Goal: Obtain resource: Obtain resource

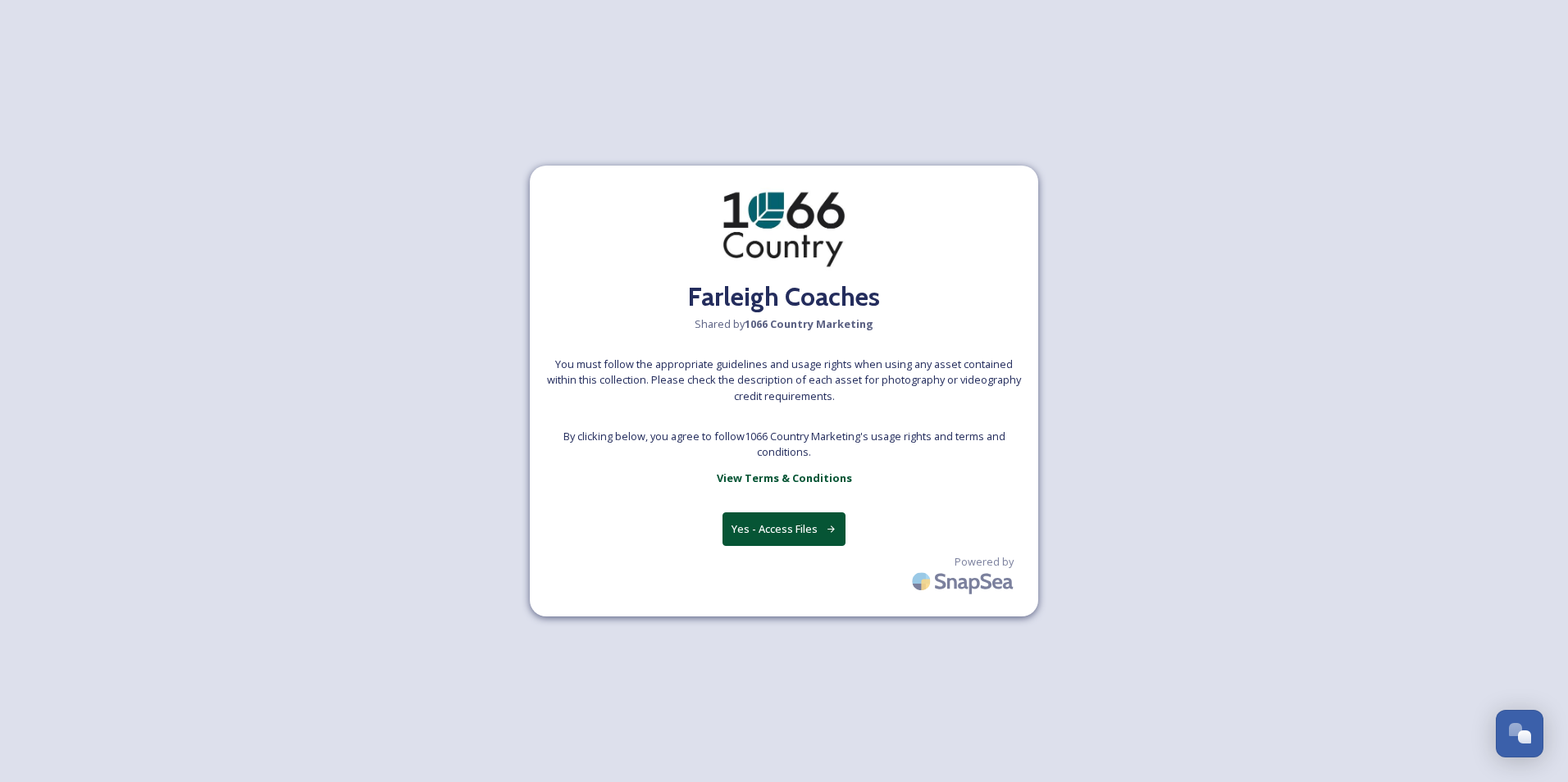
click at [787, 530] on button "Yes - Access Files" at bounding box center [783, 529] width 123 height 34
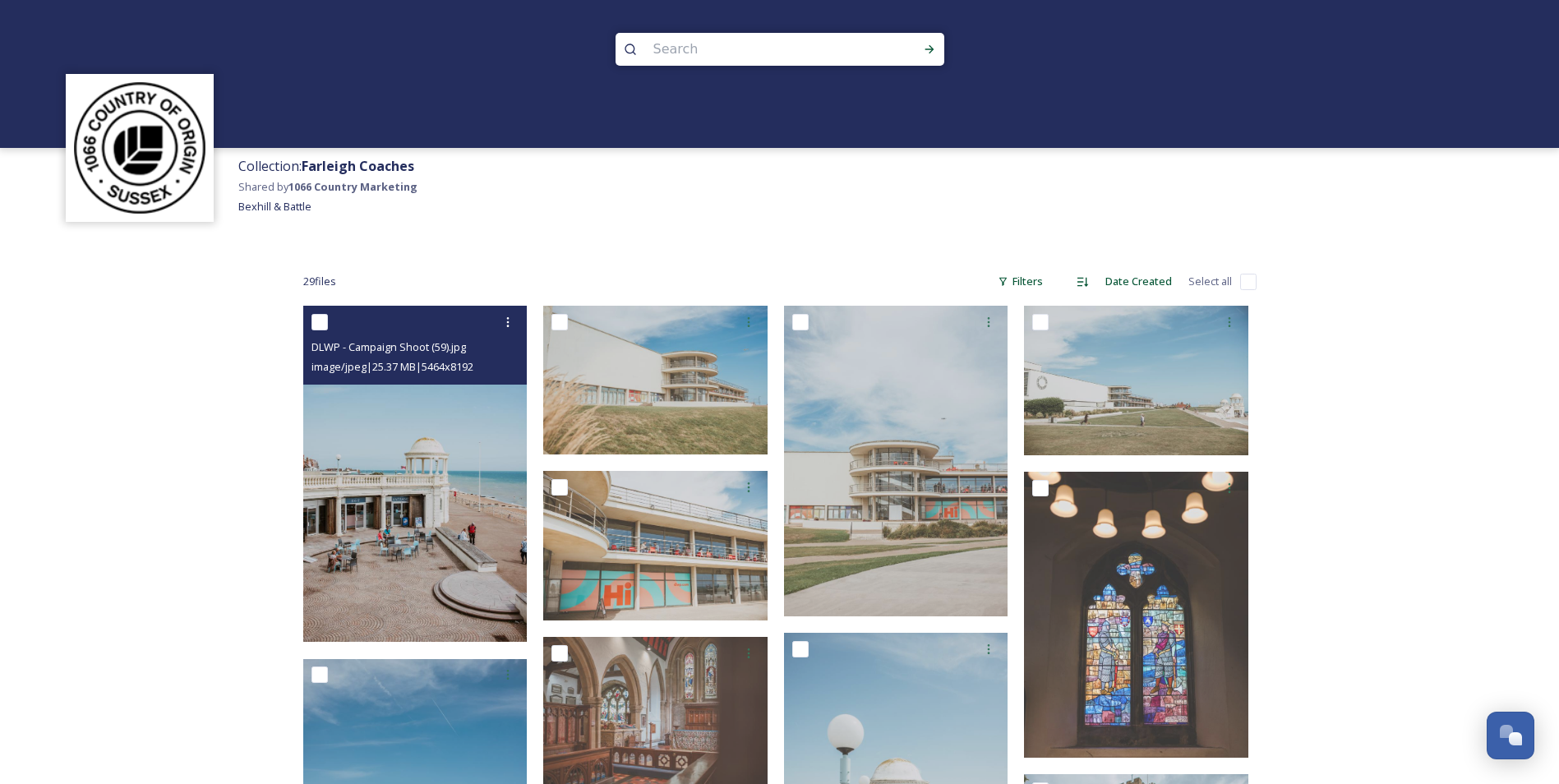
click at [322, 322] on input "checkbox" at bounding box center [319, 322] width 16 height 16
checkbox input "true"
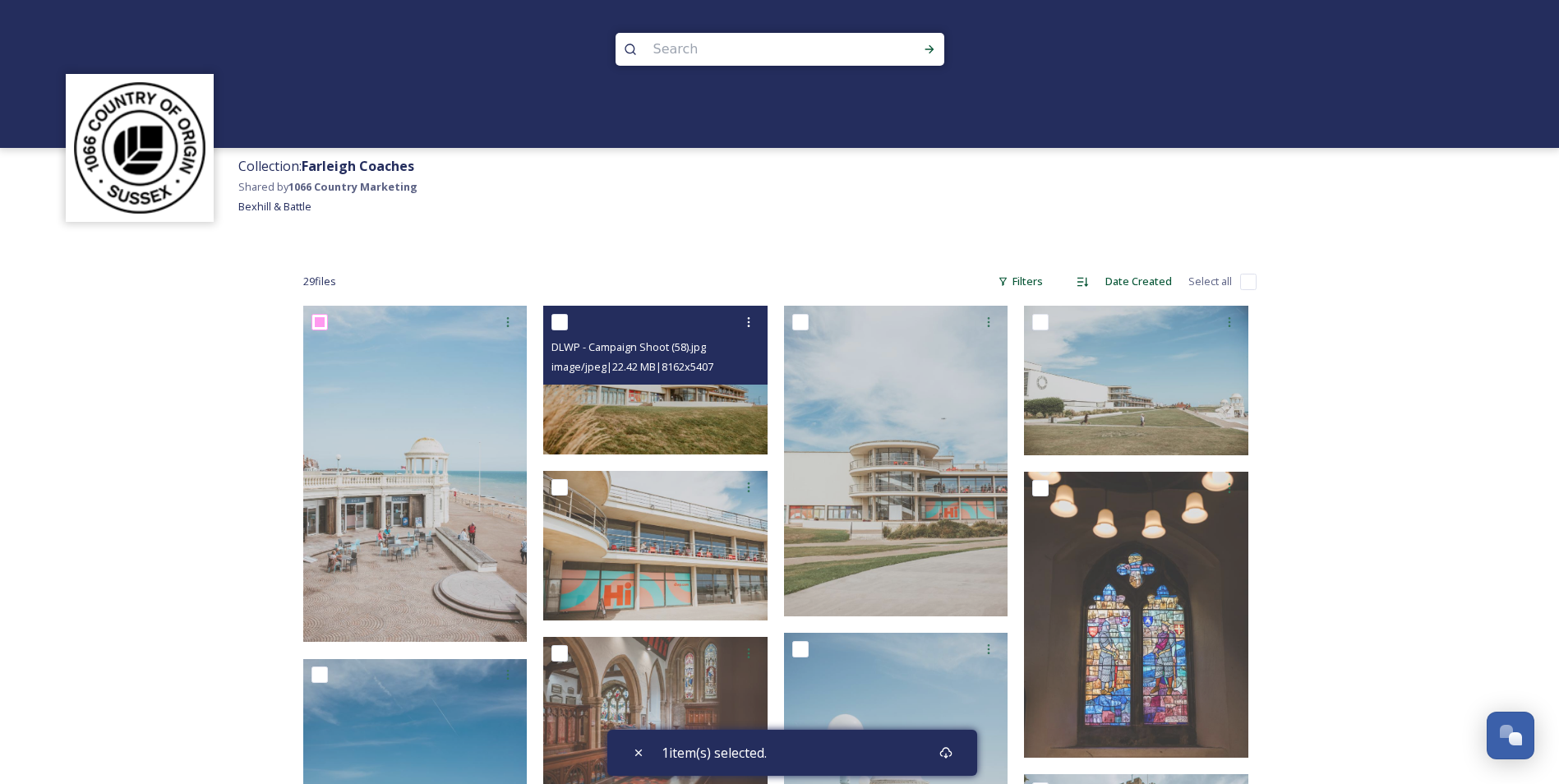
click at [558, 322] on input "checkbox" at bounding box center [559, 322] width 16 height 16
checkbox input "true"
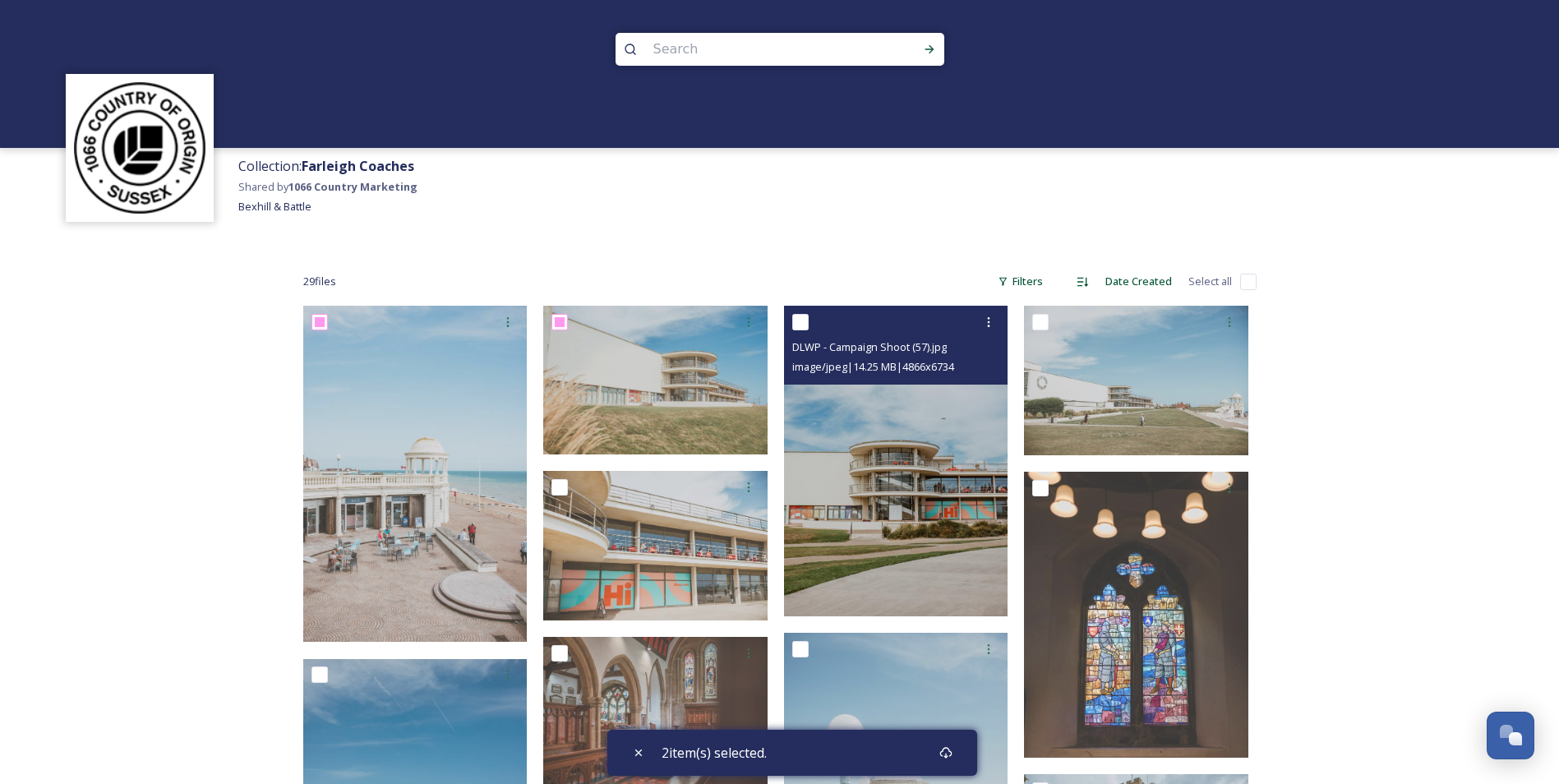
click at [796, 324] on input "checkbox" at bounding box center [800, 322] width 16 height 16
checkbox input "true"
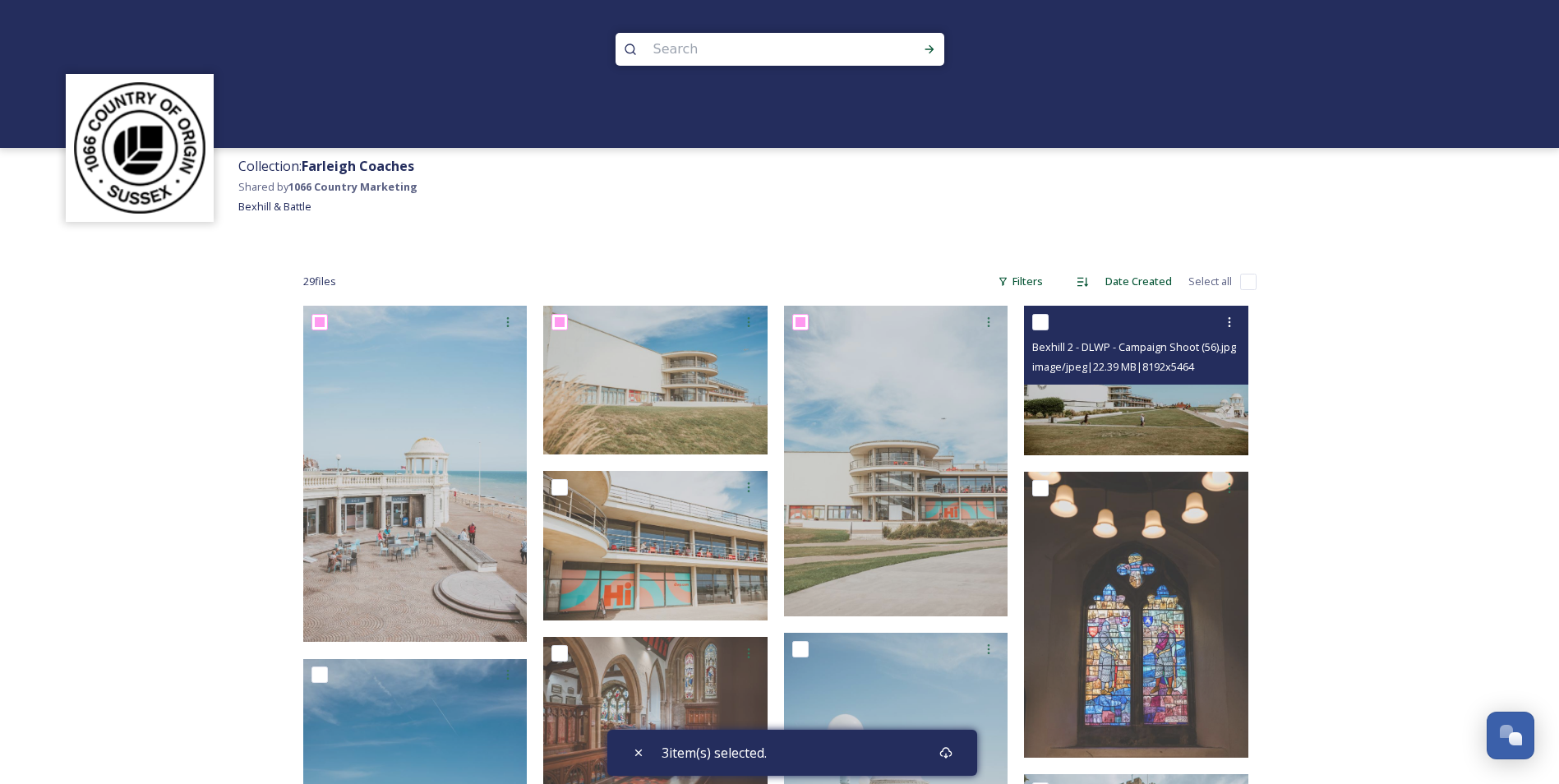
click at [1040, 320] on input "checkbox" at bounding box center [1040, 322] width 16 height 16
checkbox input "true"
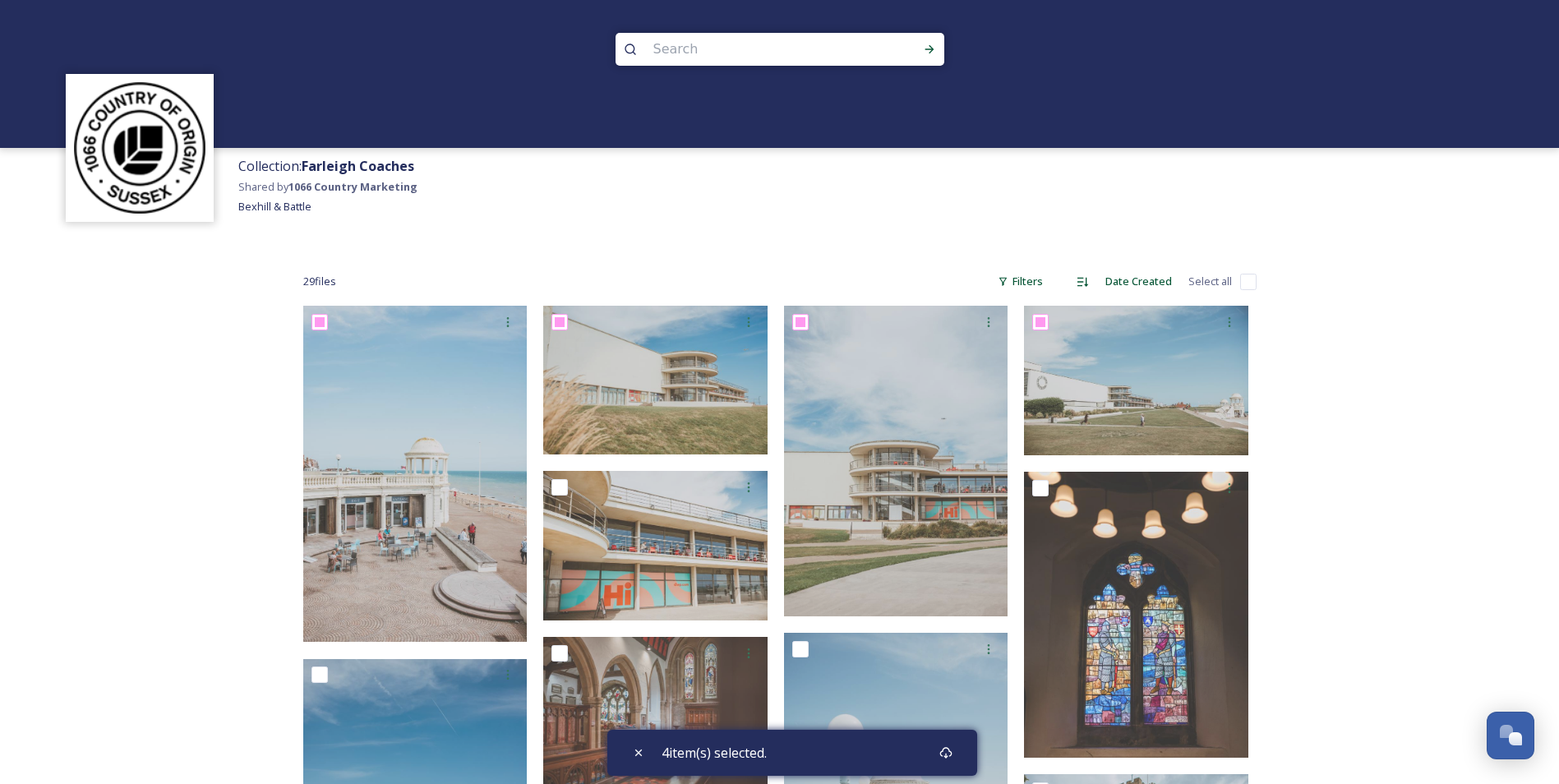
click at [1252, 281] on input "checkbox" at bounding box center [1248, 282] width 16 height 16
checkbox input "true"
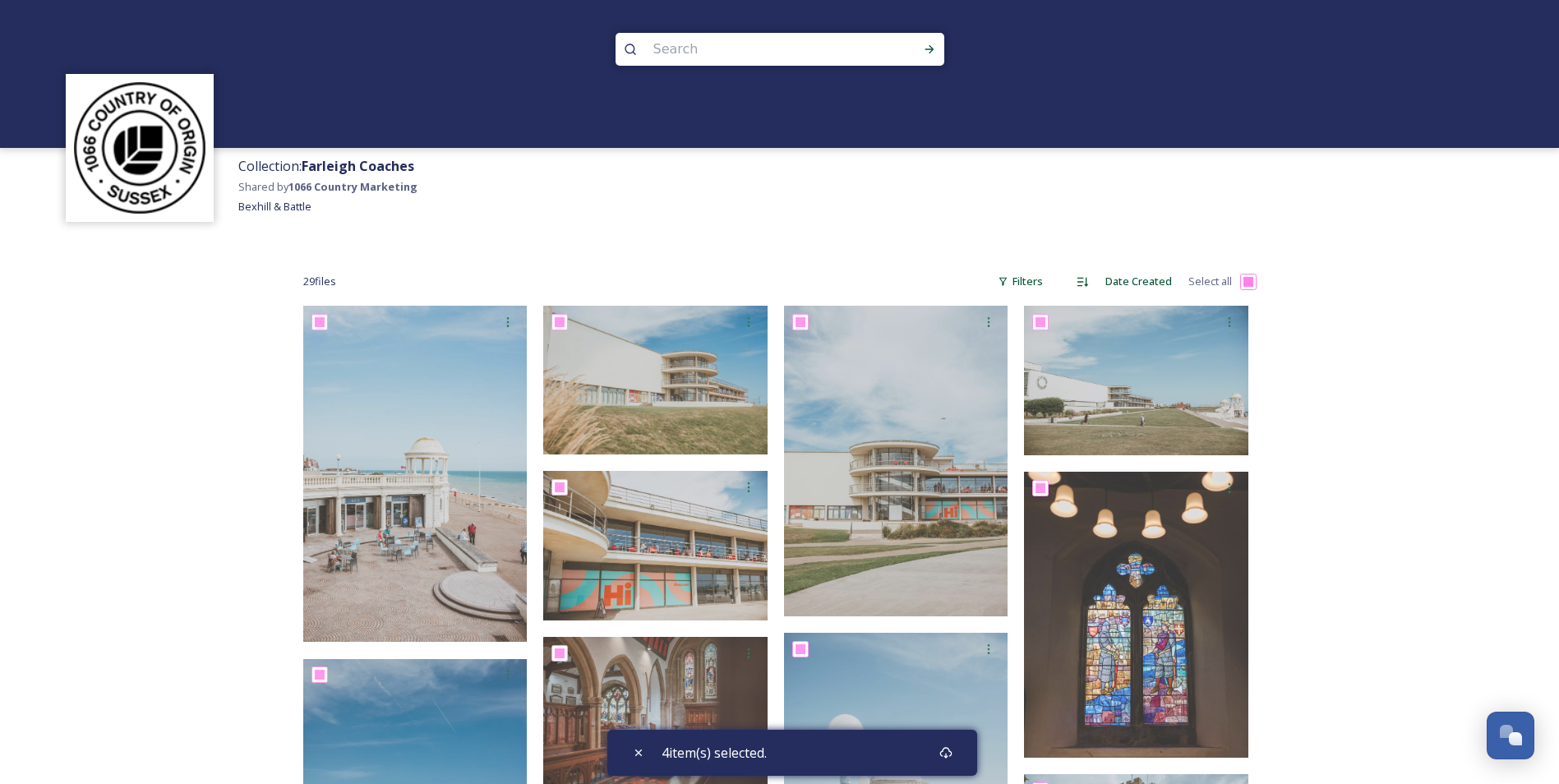
checkbox input "true"
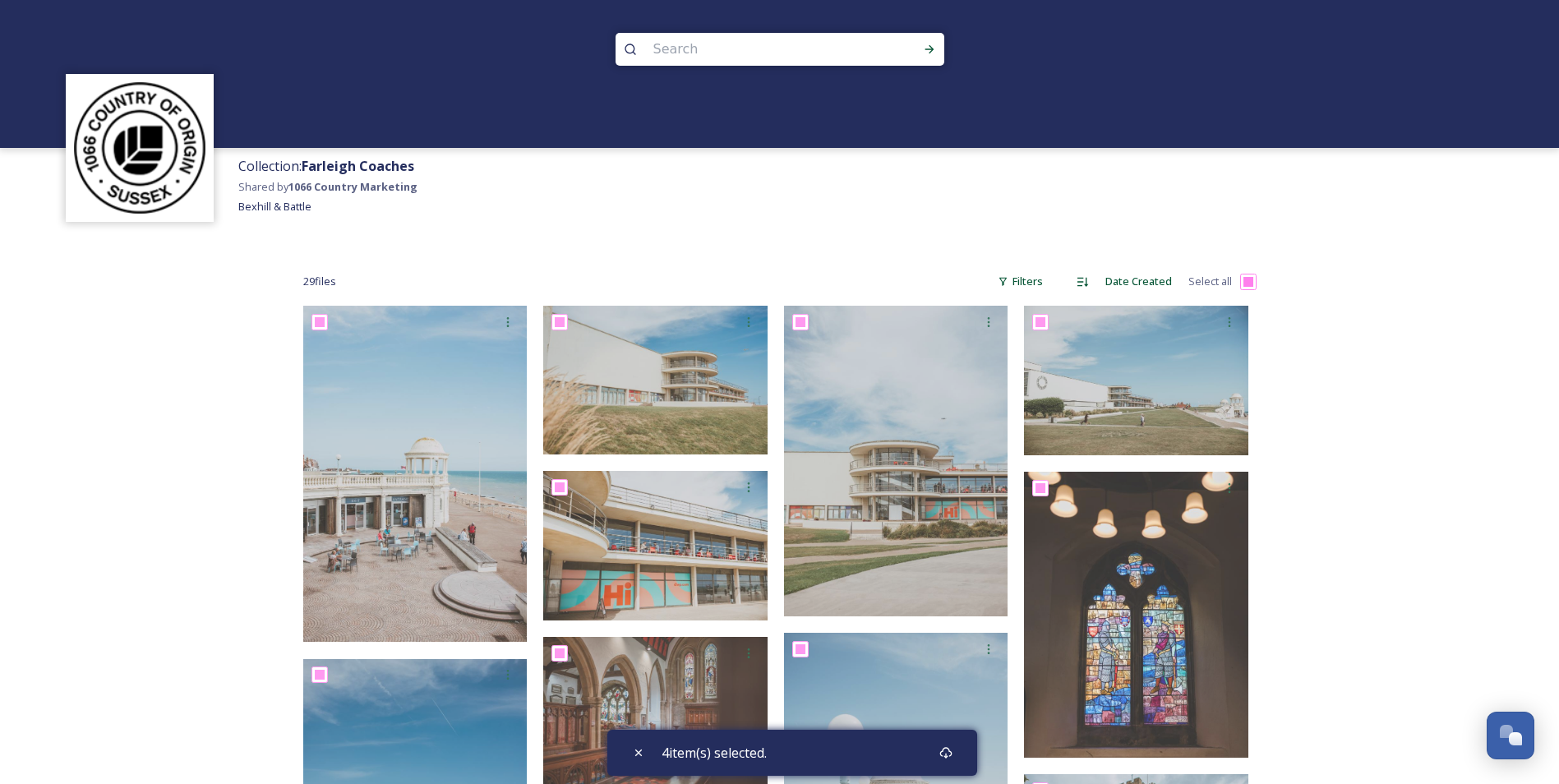
checkbox input "true"
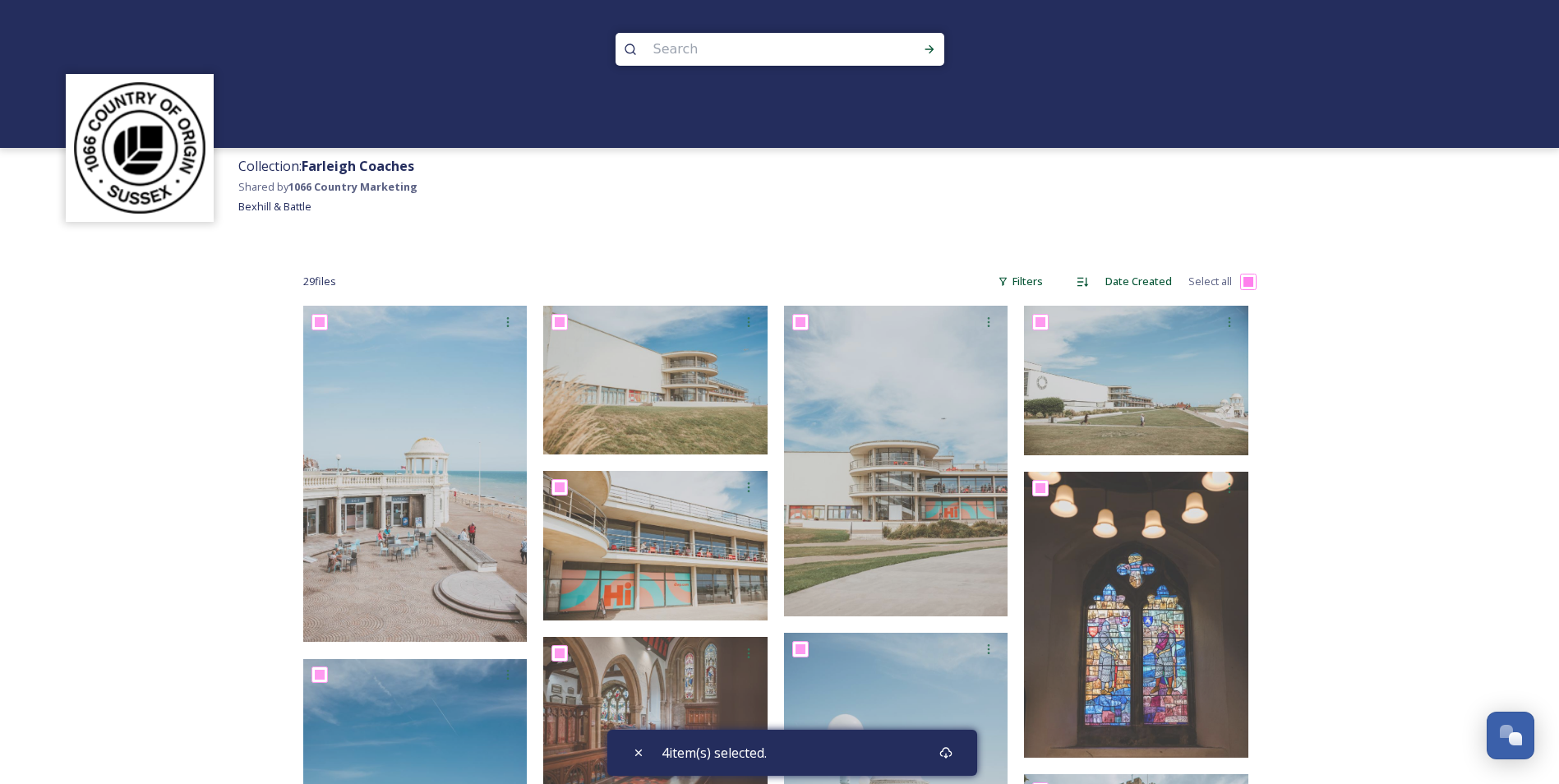
checkbox input "true"
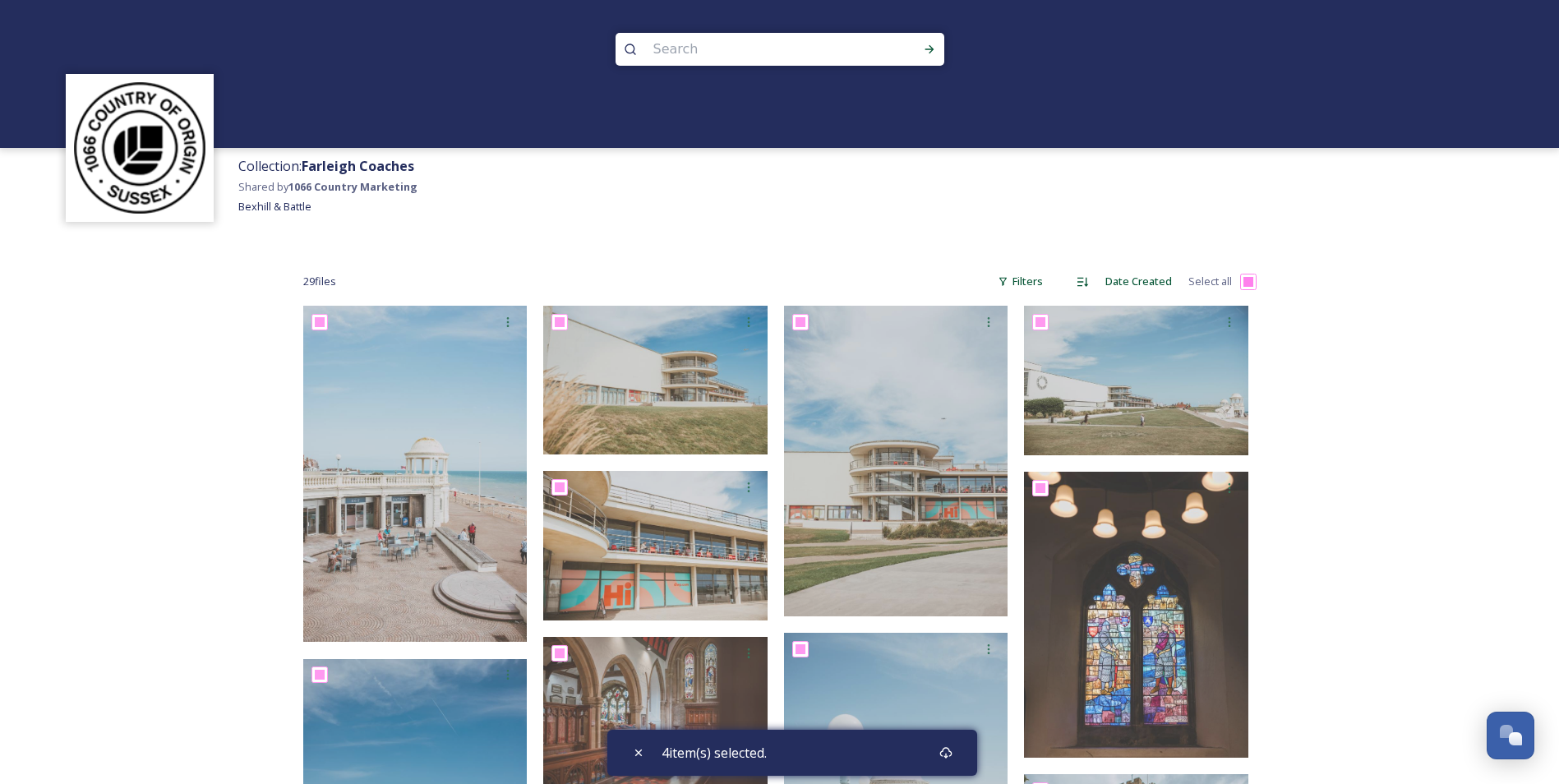
checkbox input "true"
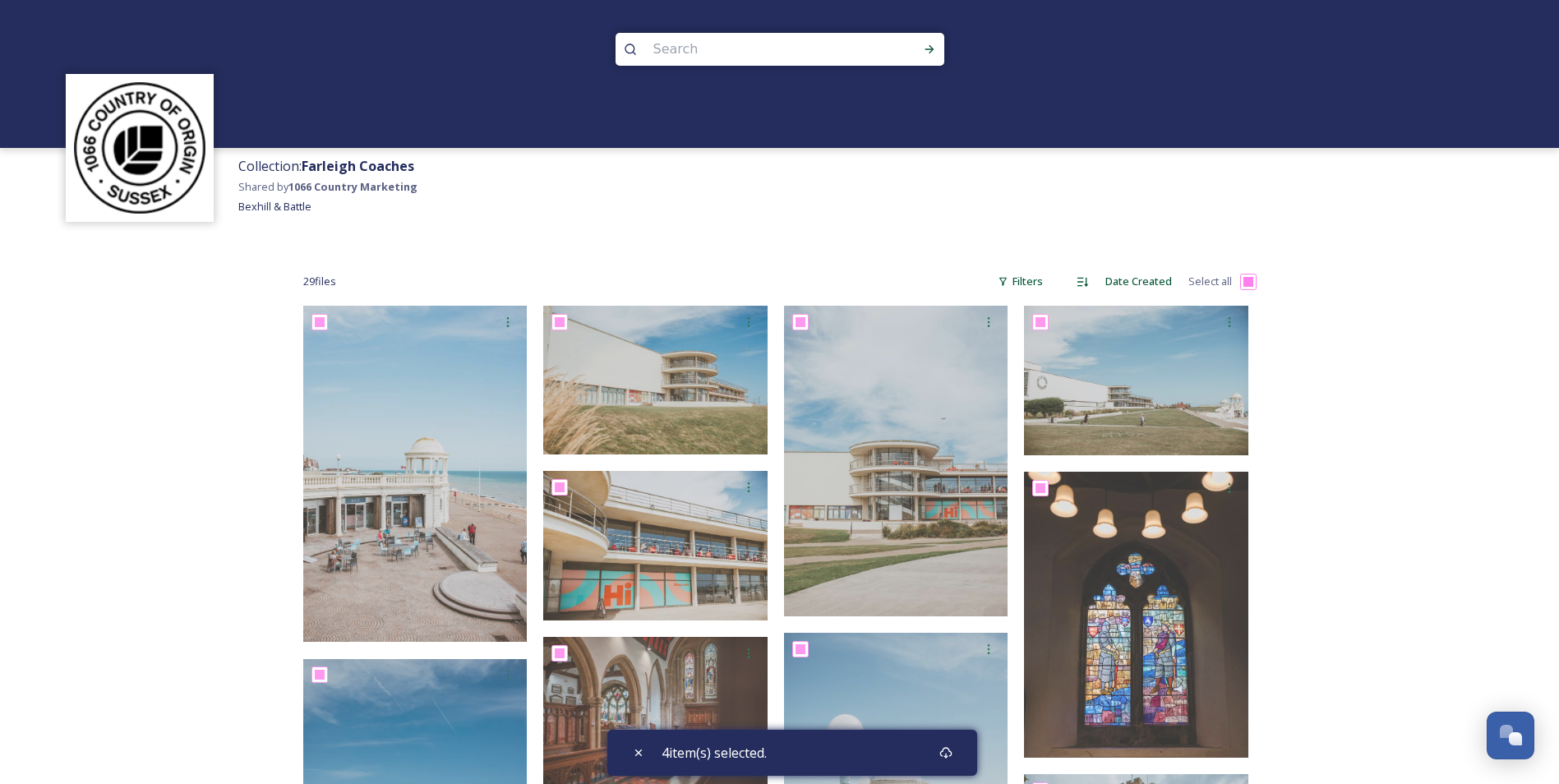
checkbox input "true"
click at [1249, 281] on input "checkbox" at bounding box center [1248, 282] width 16 height 16
checkbox input "false"
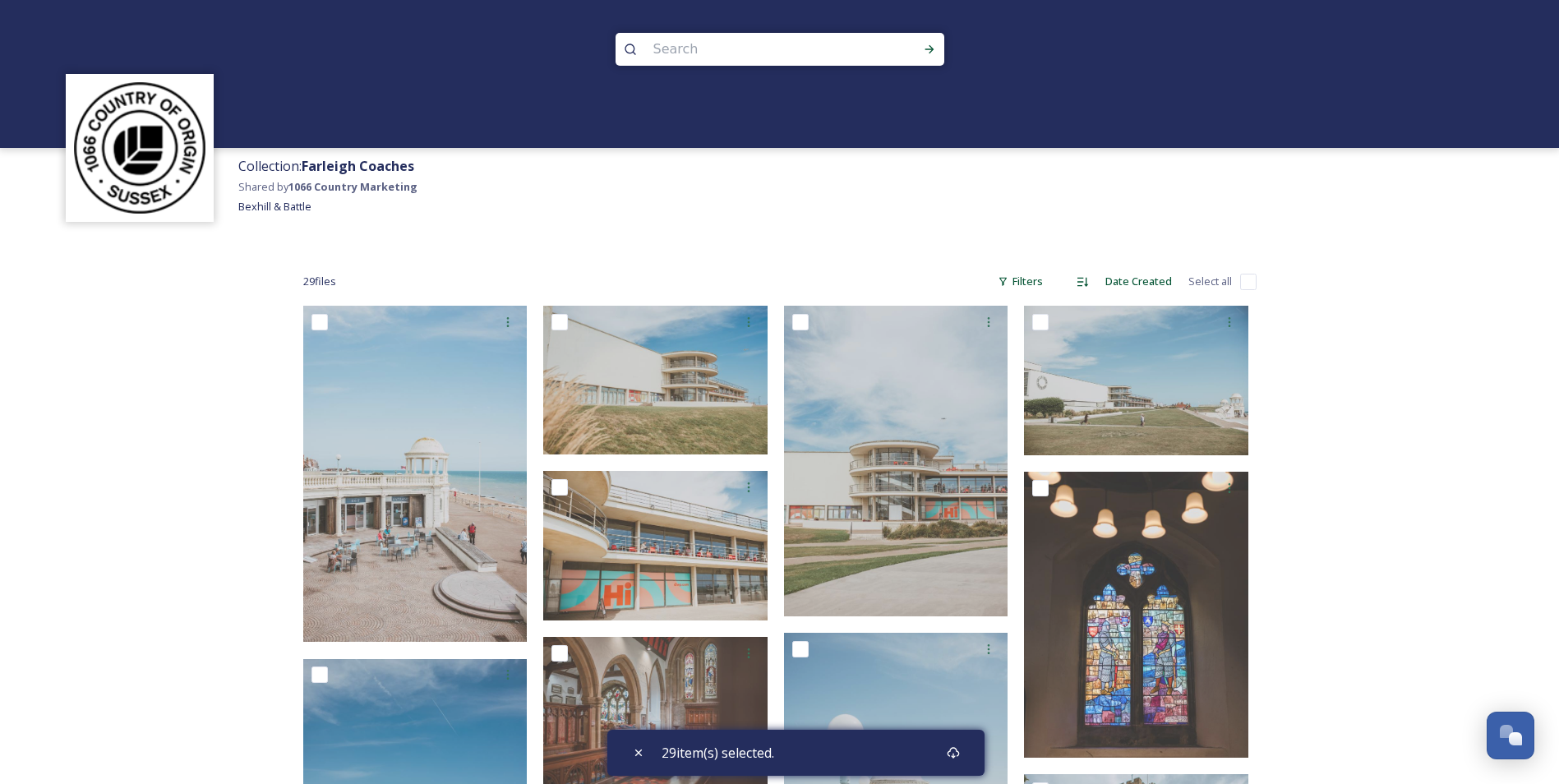
checkbox input "false"
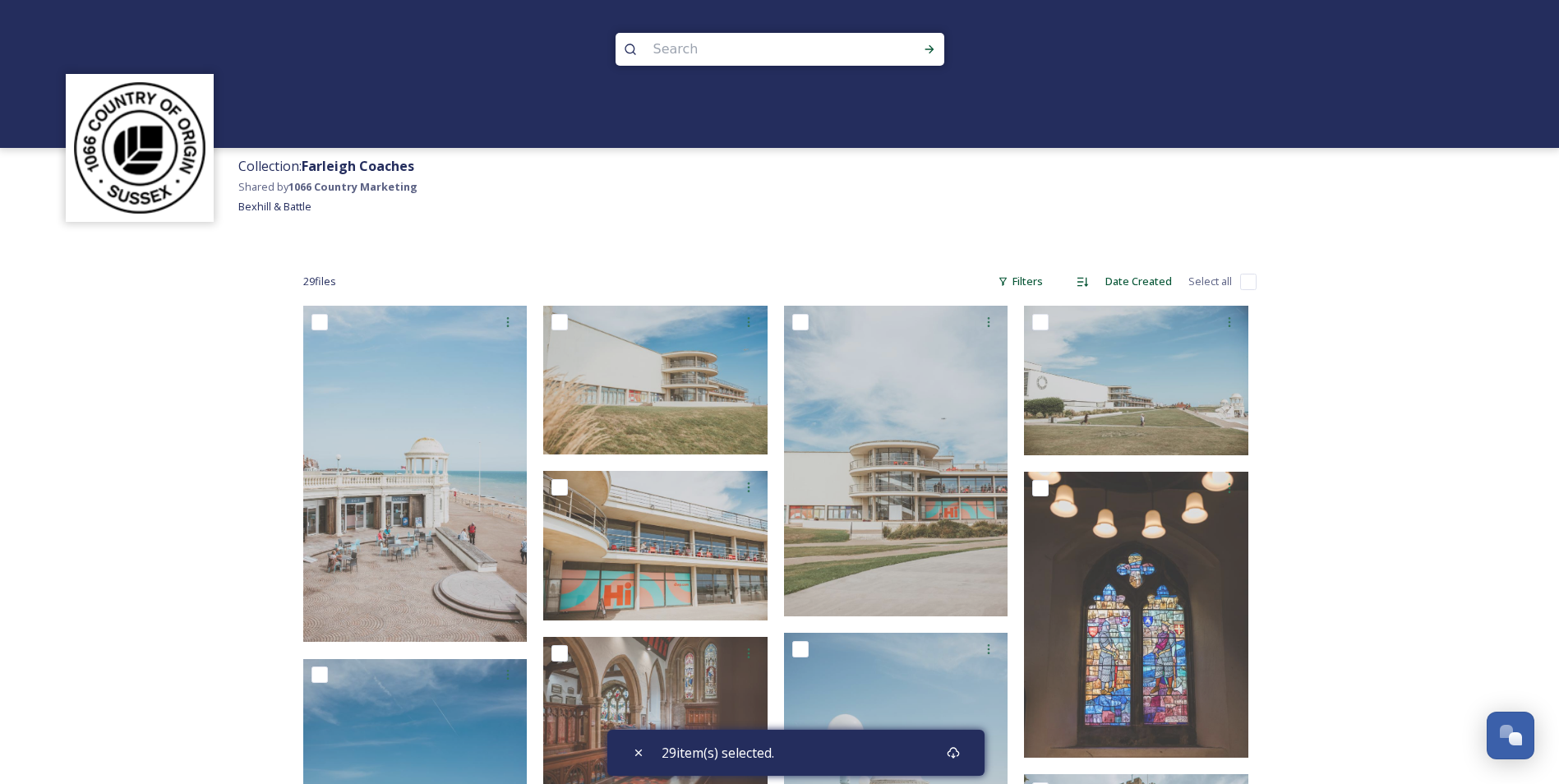
checkbox input "false"
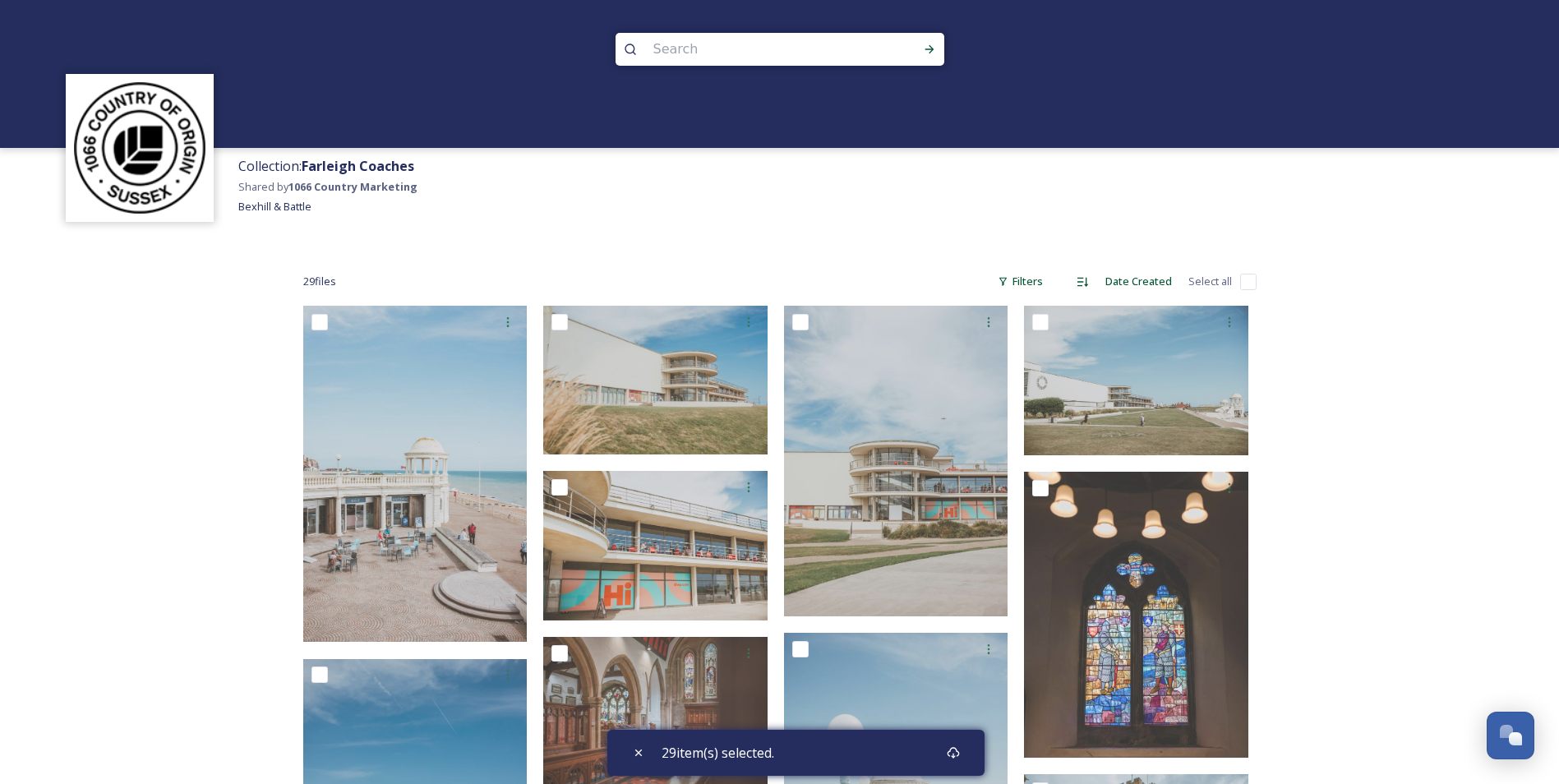
checkbox input "false"
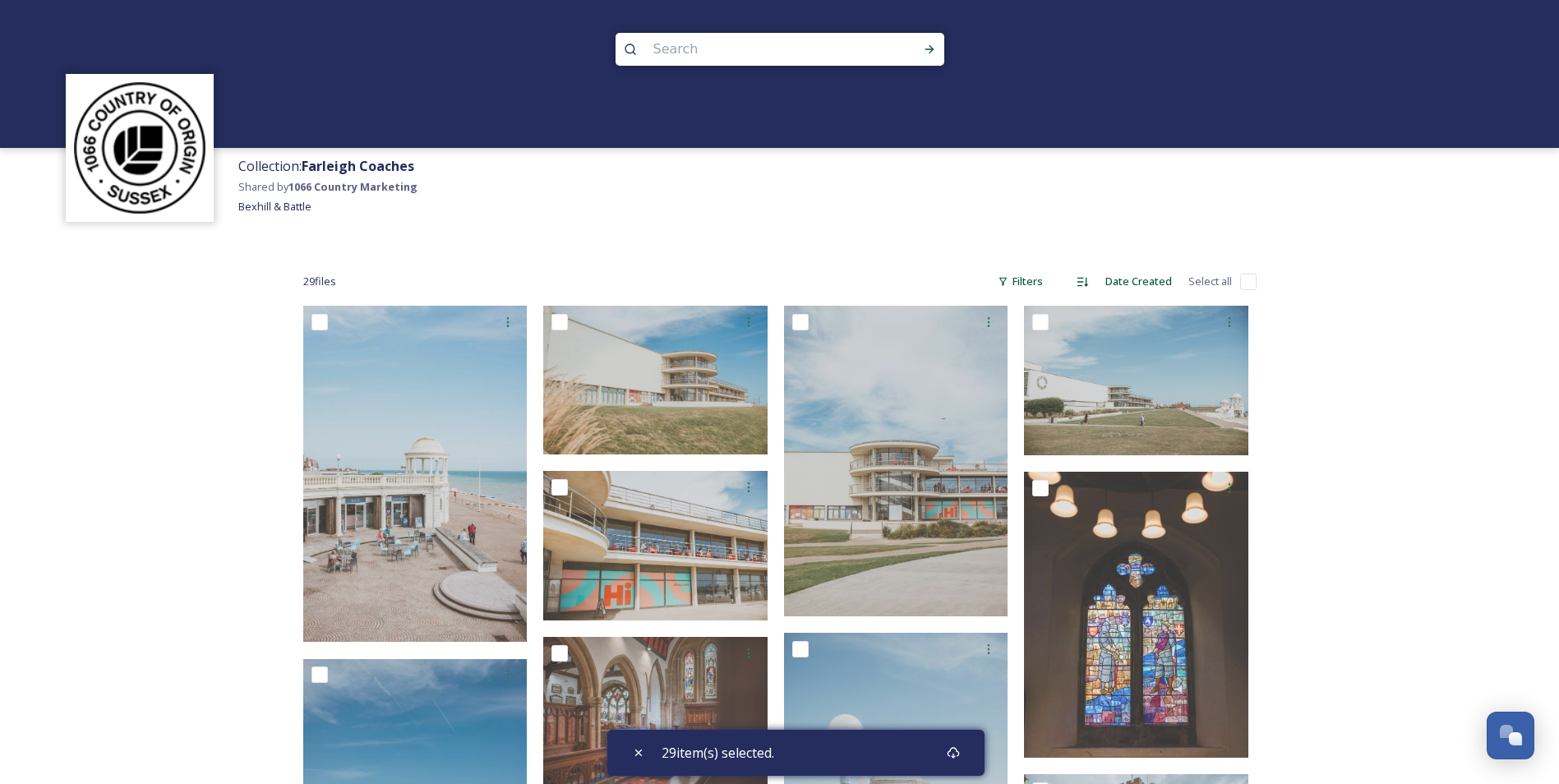
checkbox input "false"
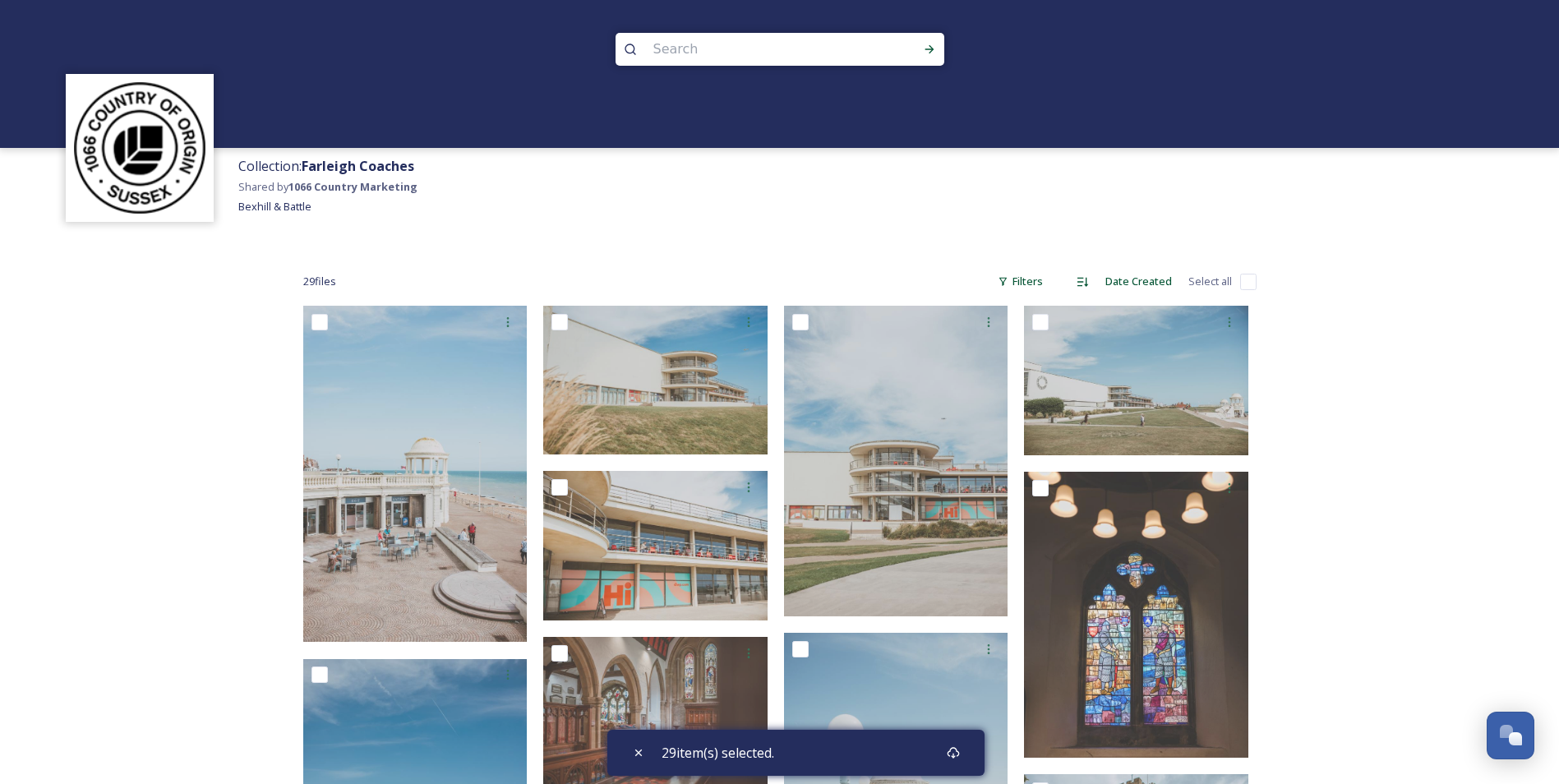
checkbox input "false"
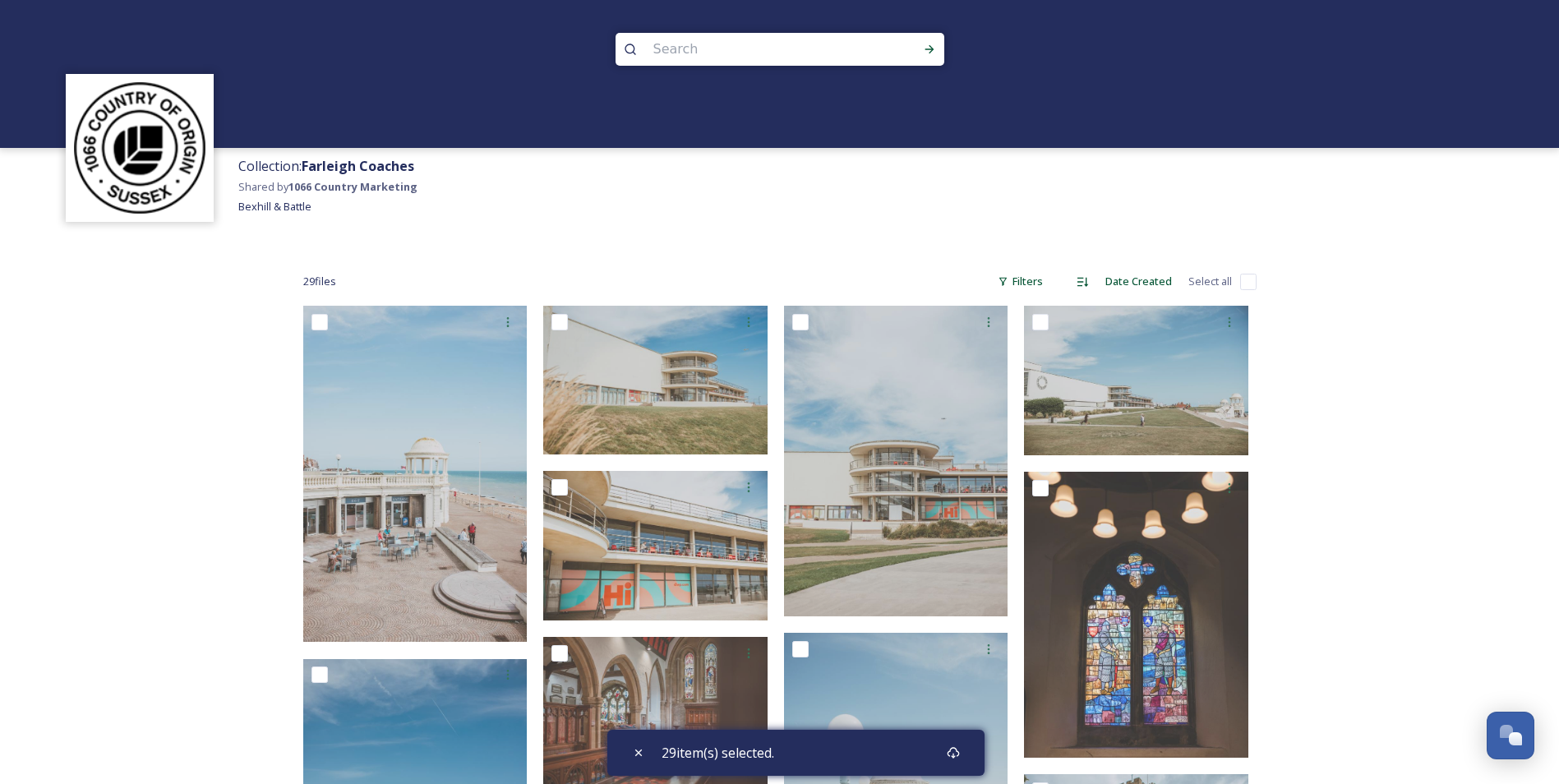
checkbox input "false"
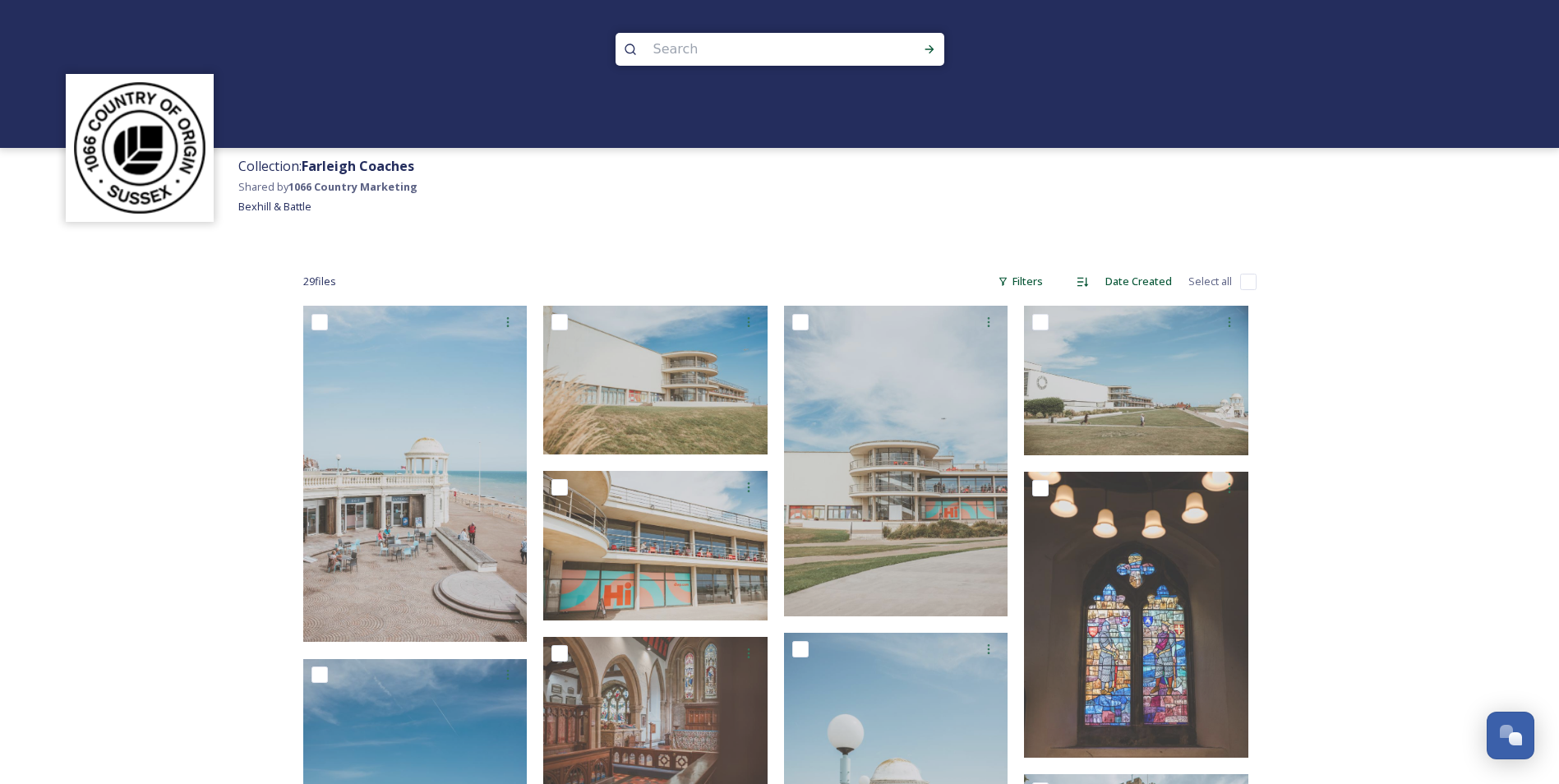
click at [1250, 283] on input "checkbox" at bounding box center [1248, 282] width 16 height 16
checkbox input "true"
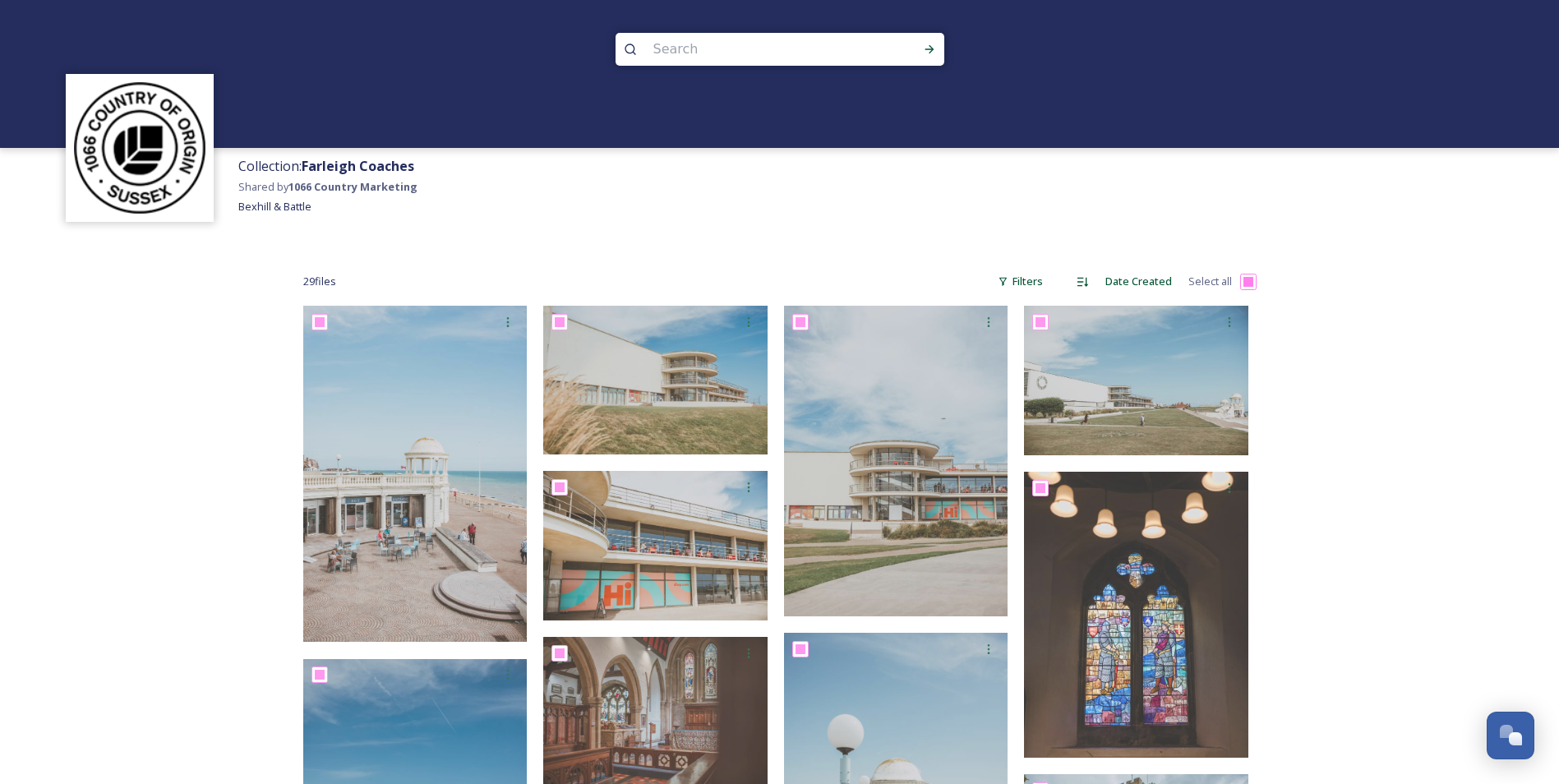
checkbox input "true"
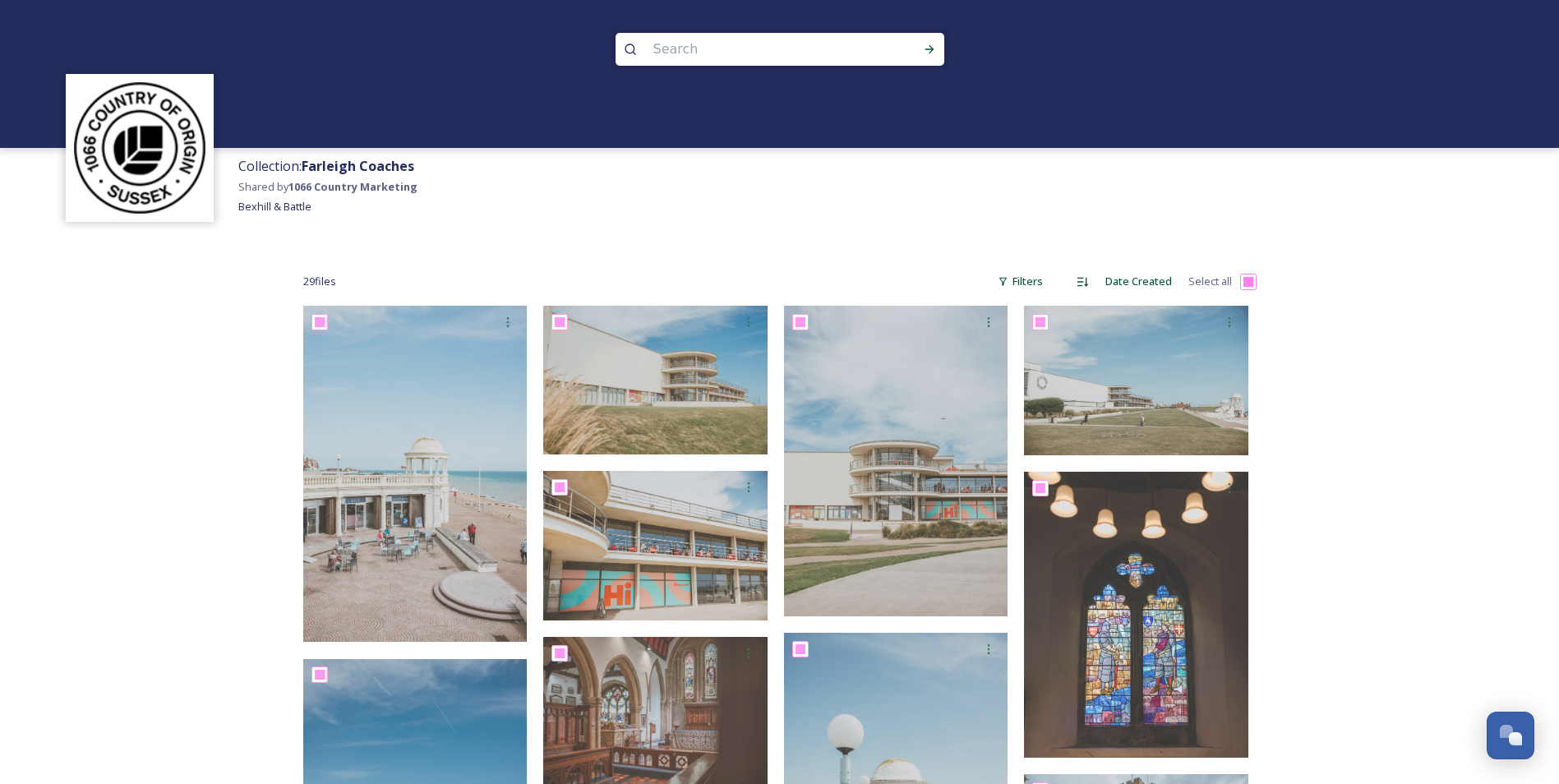
checkbox input "true"
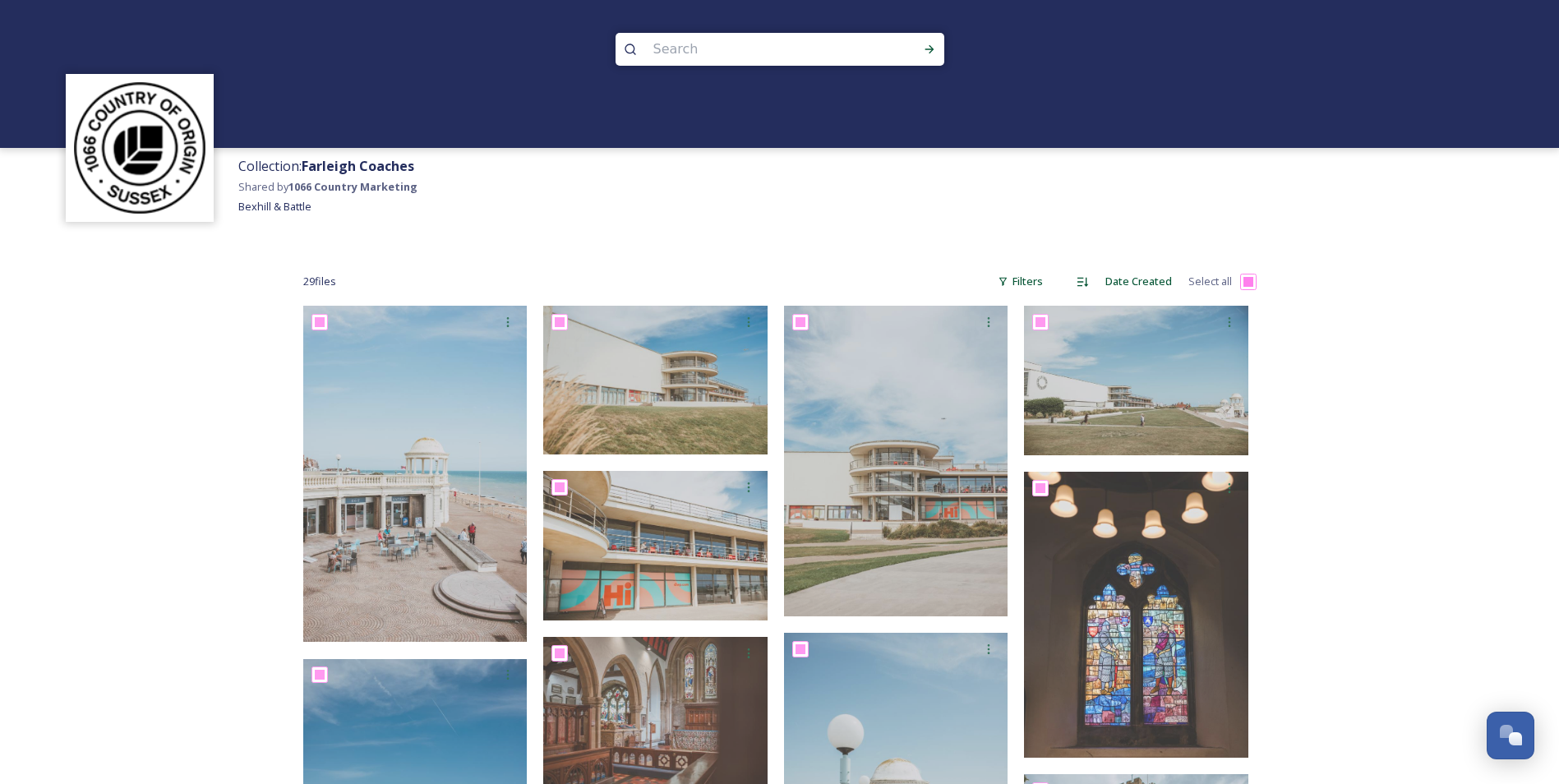
checkbox input "true"
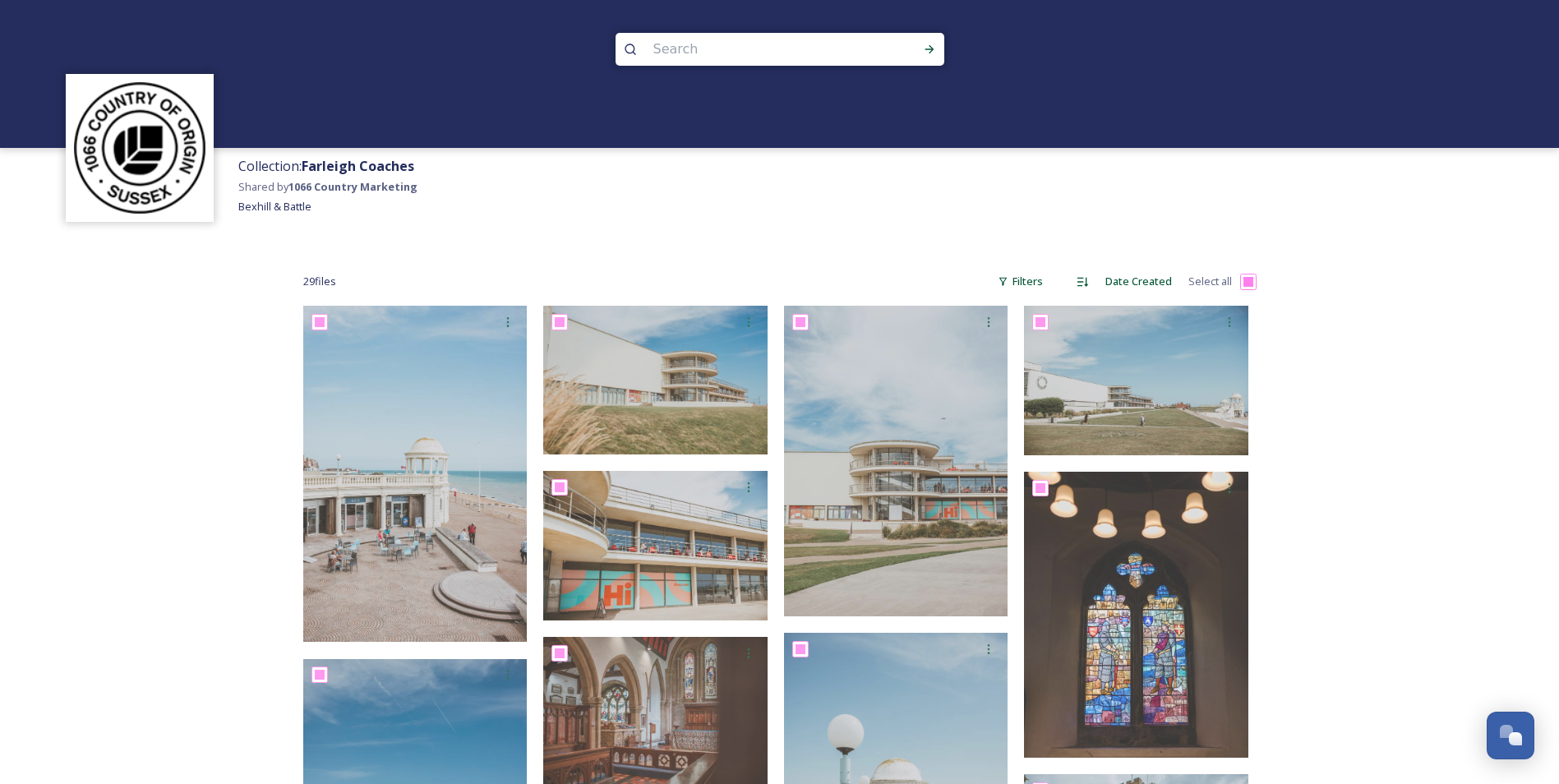
checkbox input "true"
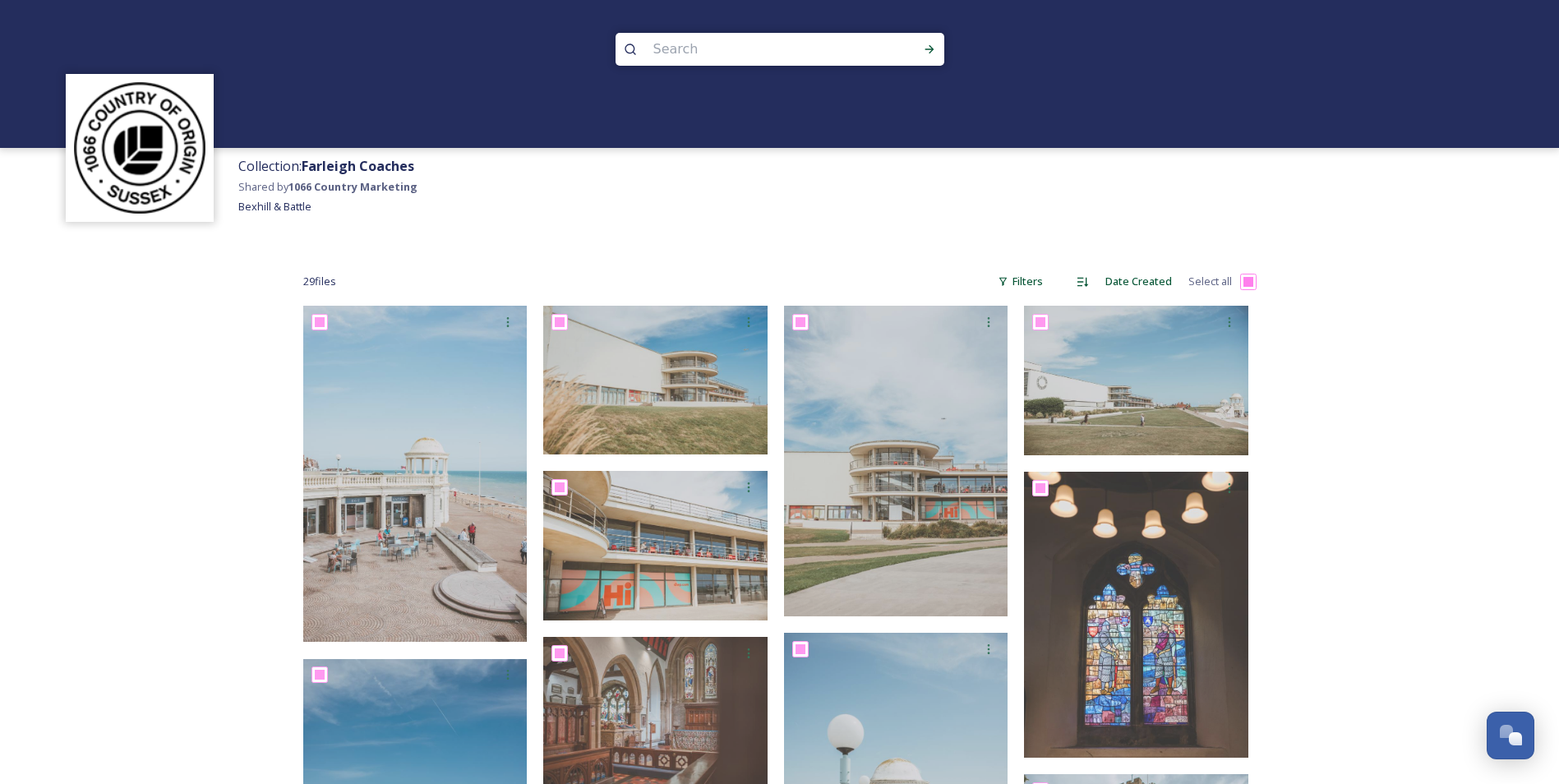
checkbox input "true"
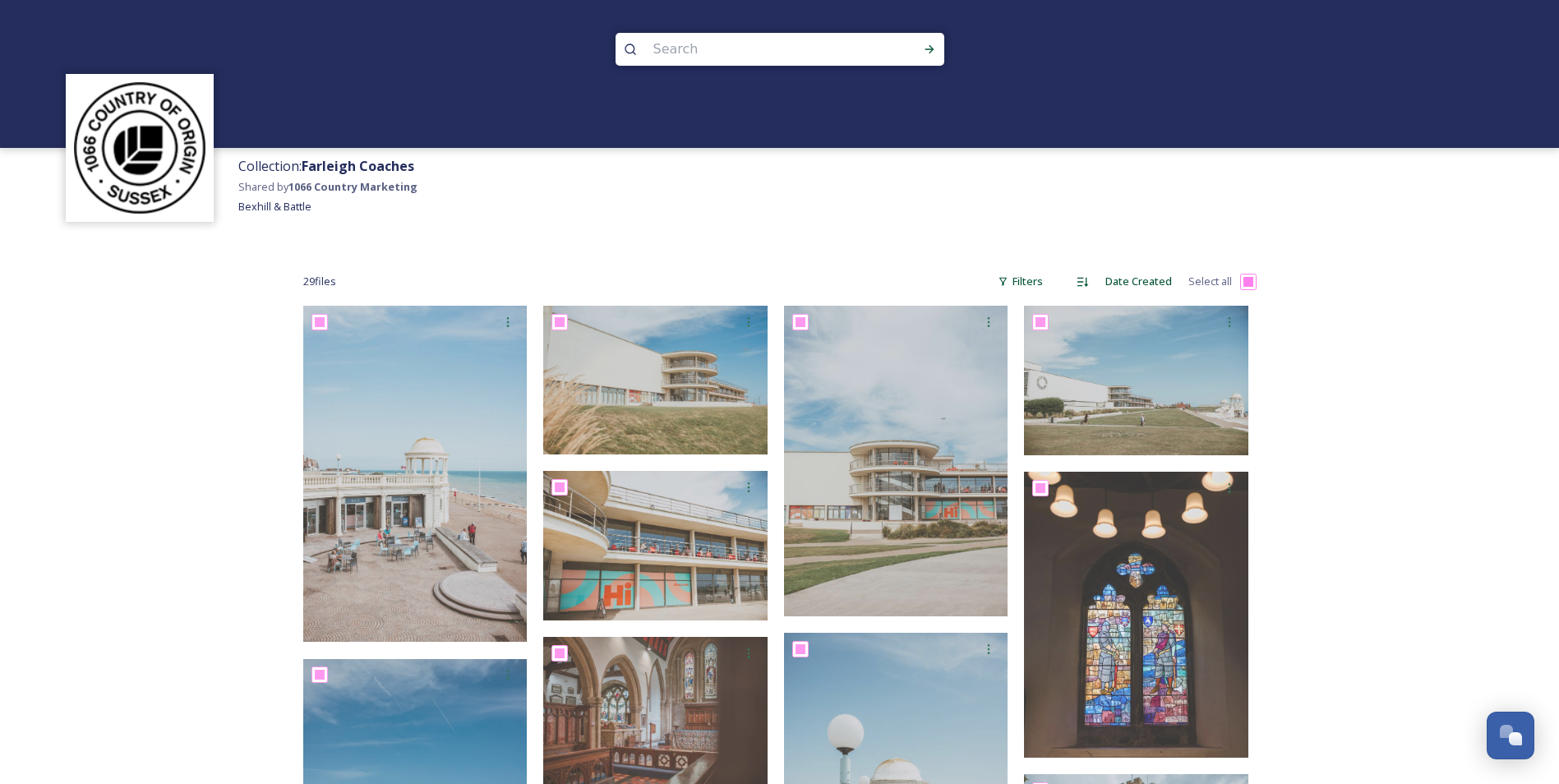
checkbox input "true"
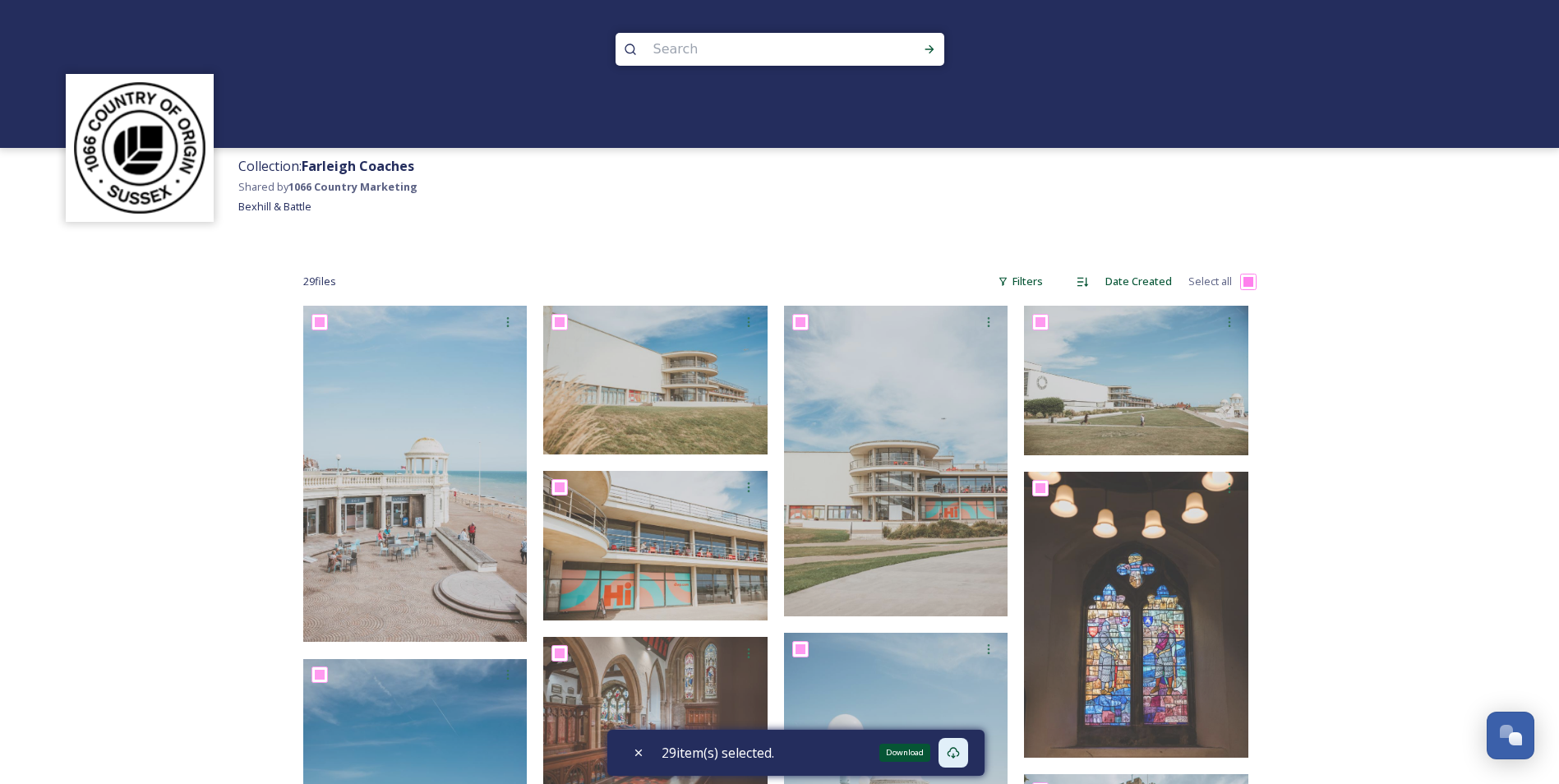
click at [956, 750] on icon at bounding box center [953, 752] width 13 height 13
click at [959, 749] on icon at bounding box center [953, 752] width 12 height 11
